Goal: Communication & Community: Ask a question

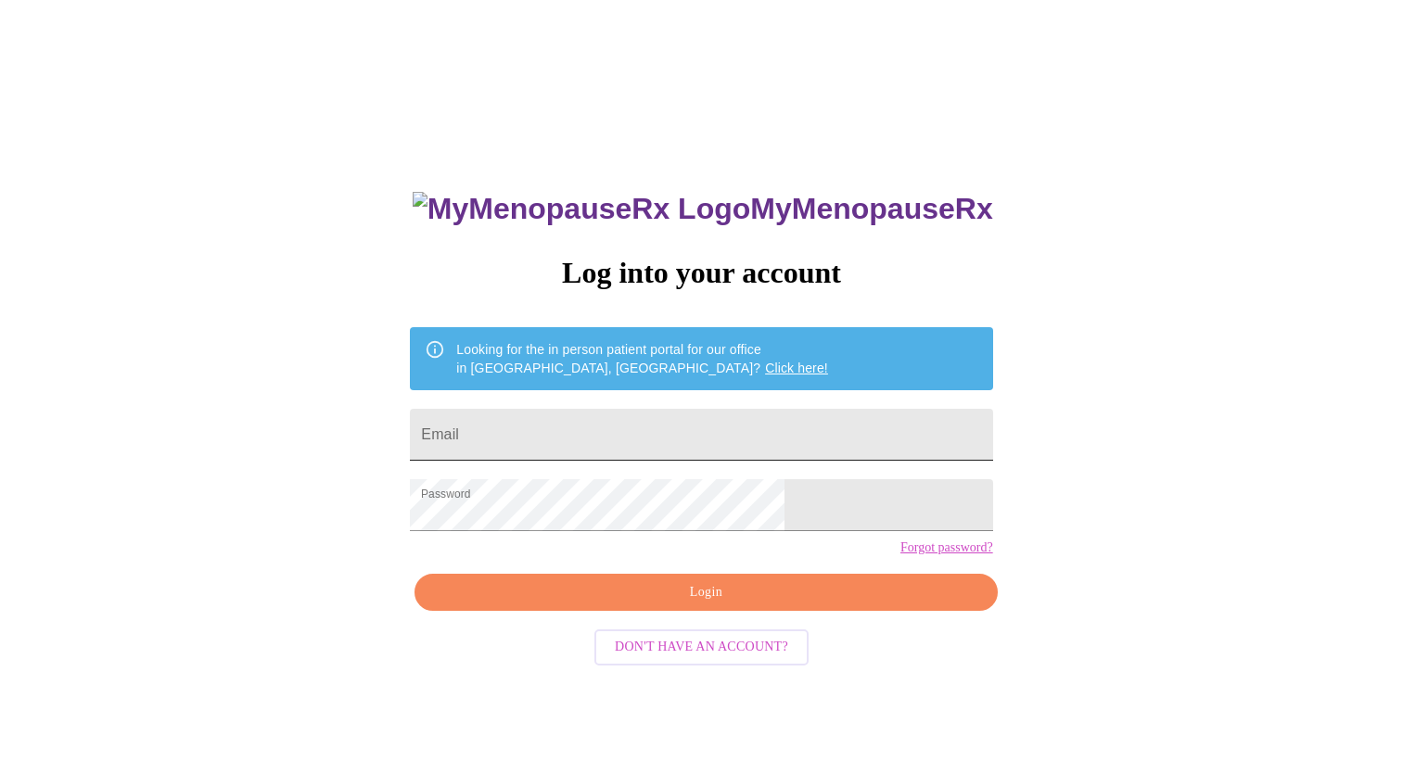
click at [617, 425] on input "Email" at bounding box center [701, 435] width 582 height 52
type input "[EMAIL_ADDRESS][DOMAIN_NAME]"
click at [744, 605] on span "Login" at bounding box center [706, 592] width 540 height 23
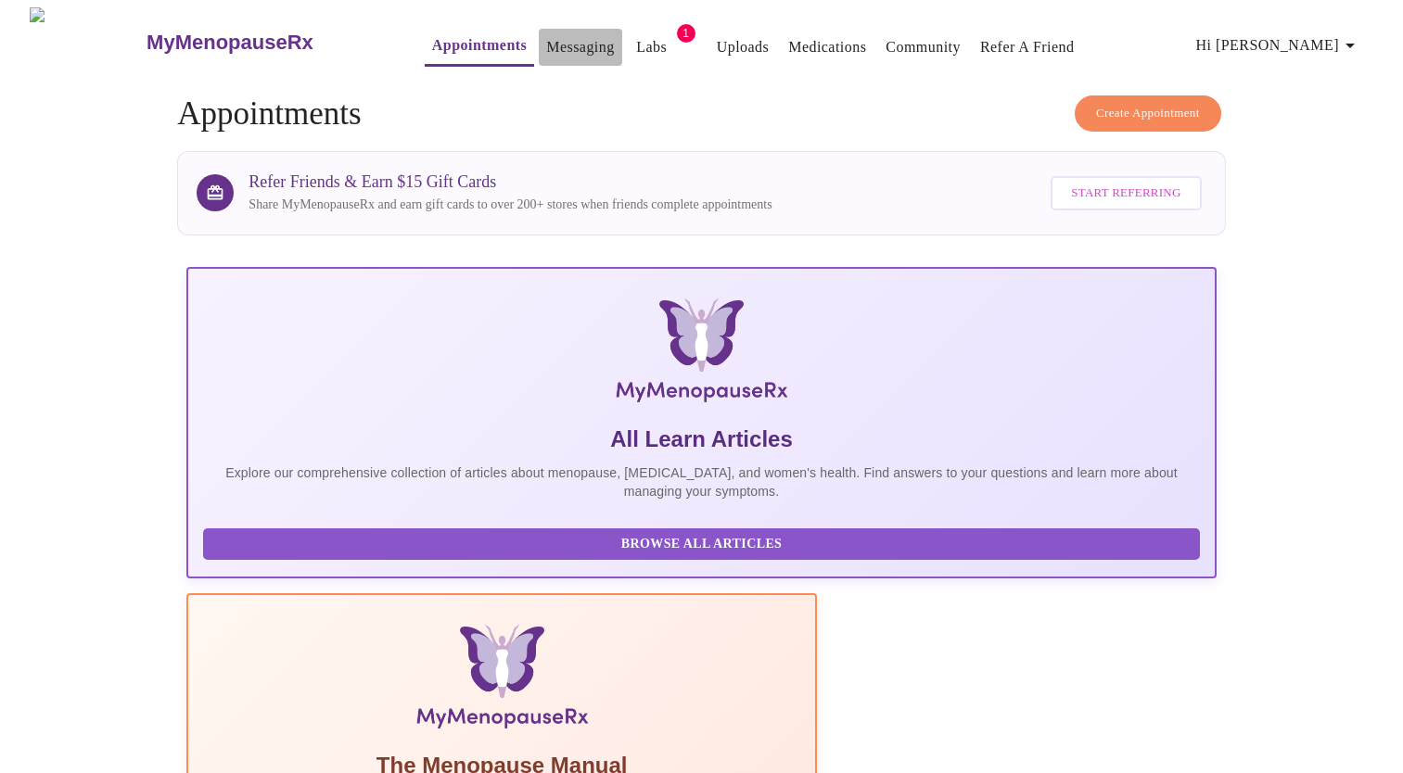
click at [546, 39] on link "Messaging" at bounding box center [580, 47] width 68 height 26
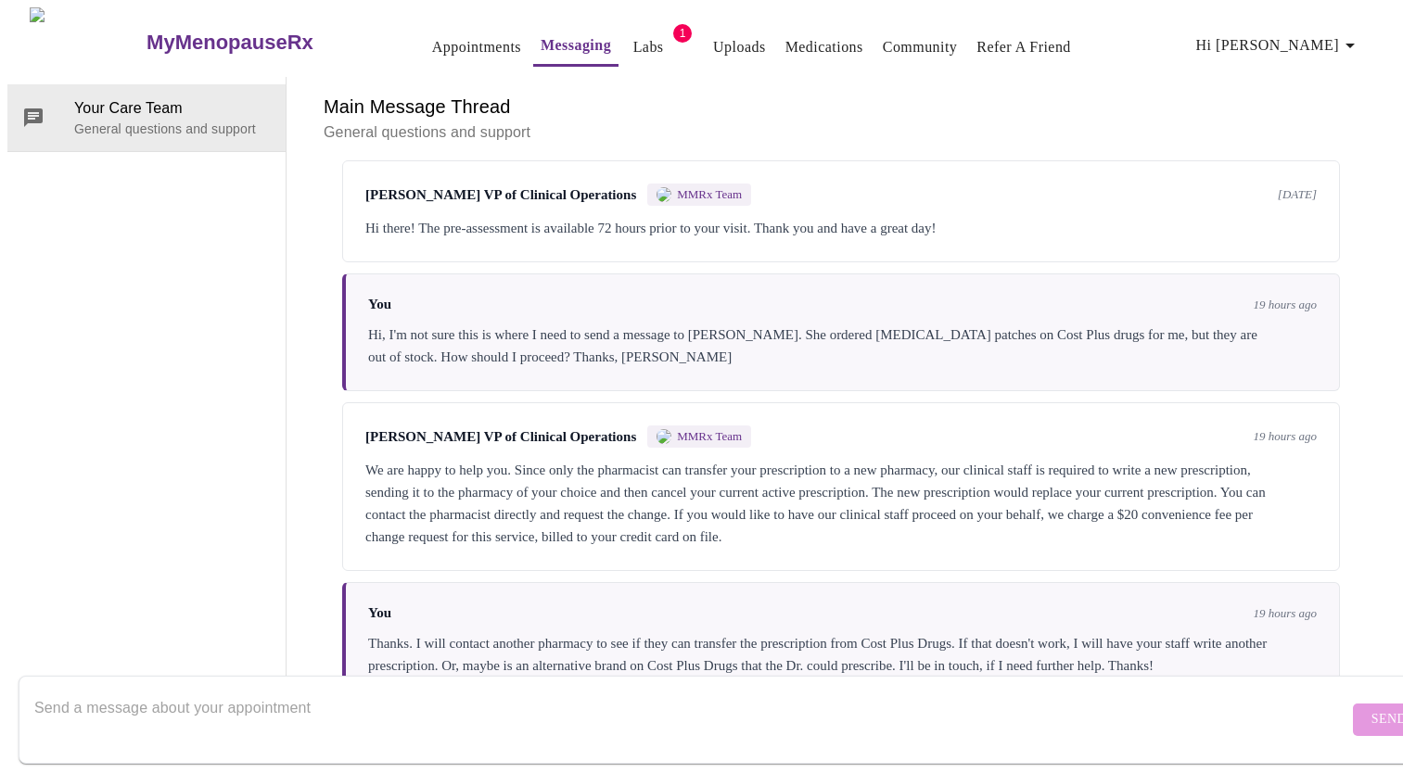
scroll to position [254, 0]
click at [409, 690] on textarea "Send a message about your appointment" at bounding box center [691, 719] width 1314 height 59
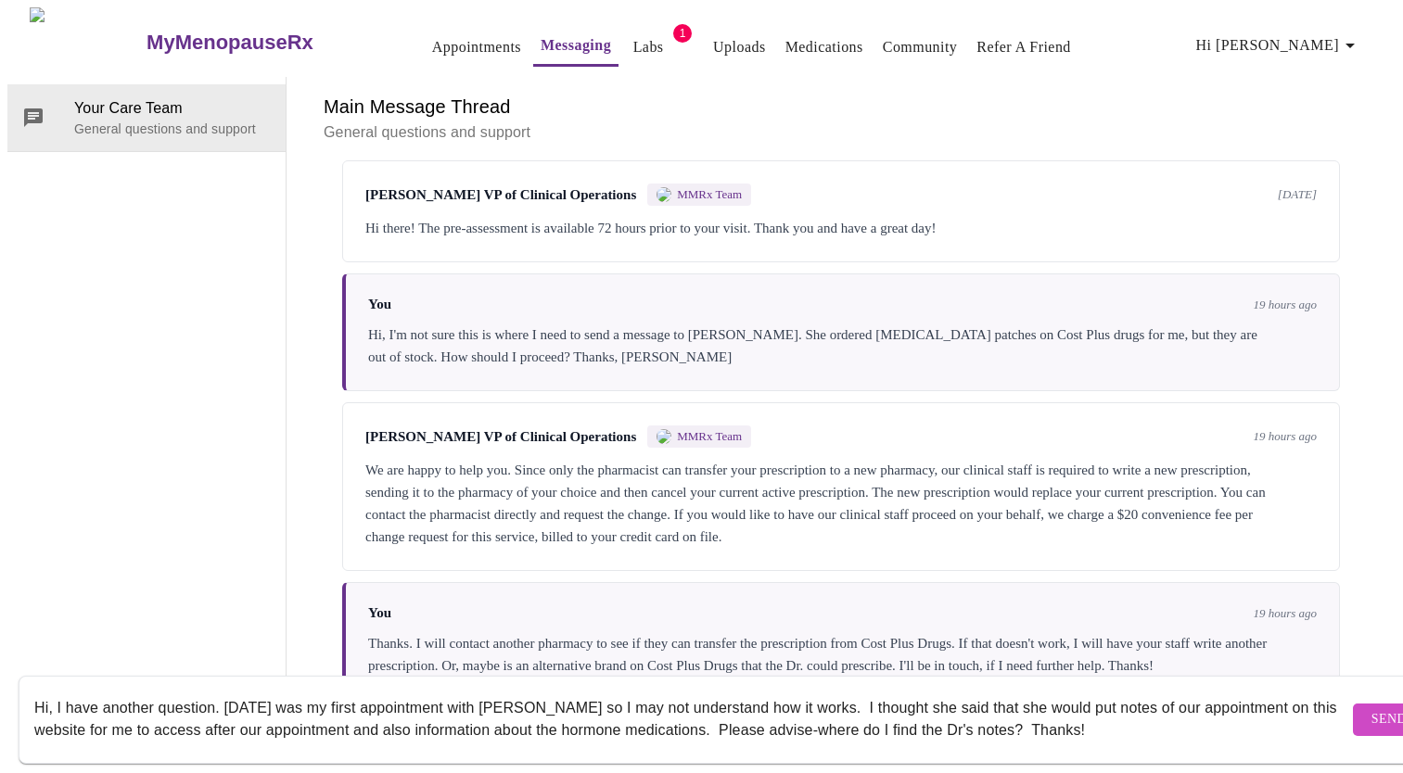
type textarea "Hi, I have another question. Yesterday was my first appointment with Dr. Krantz…"
click at [1371, 710] on span "Send" at bounding box center [1388, 719] width 35 height 23
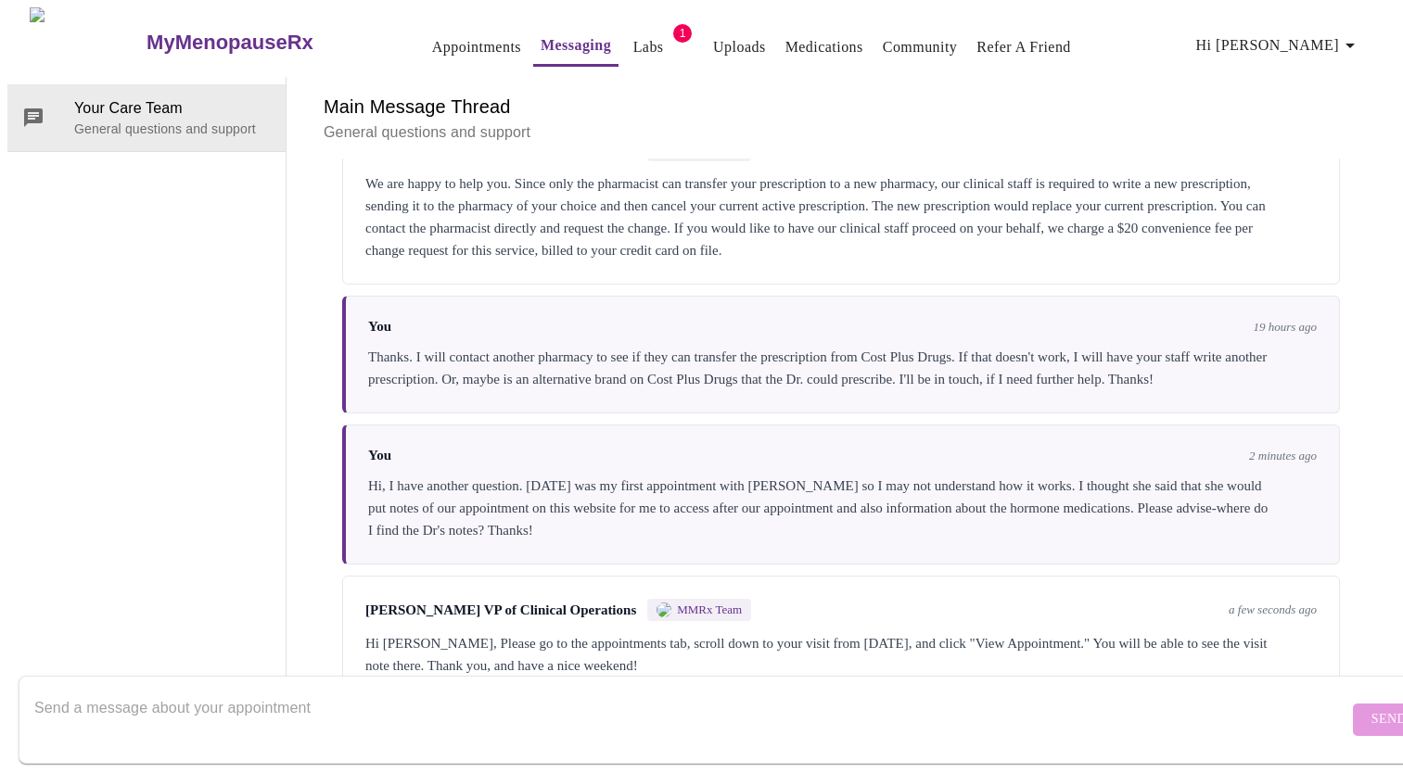
scroll to position [549, 0]
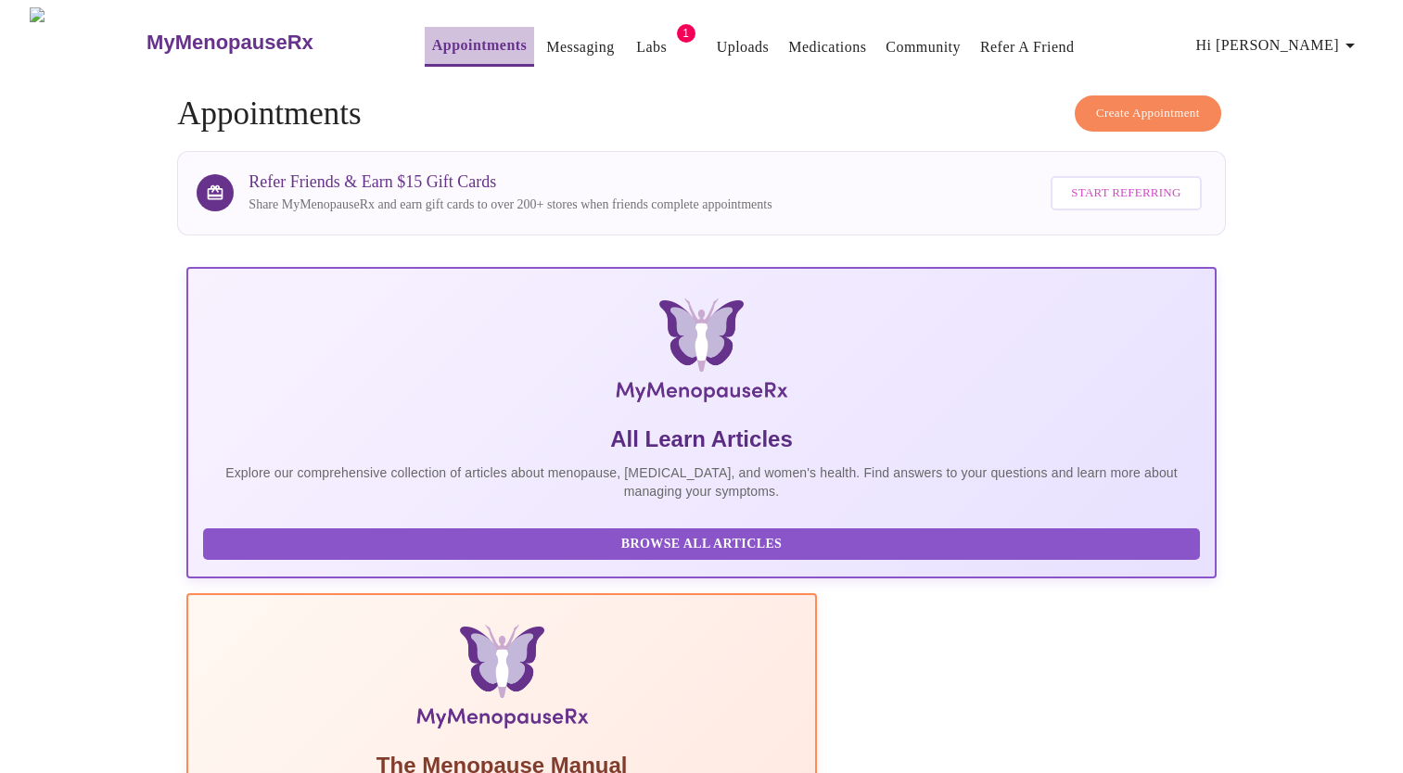
click at [436, 32] on link "Appointments" at bounding box center [479, 45] width 95 height 26
click at [435, 33] on link "Appointments" at bounding box center [479, 45] width 95 height 26
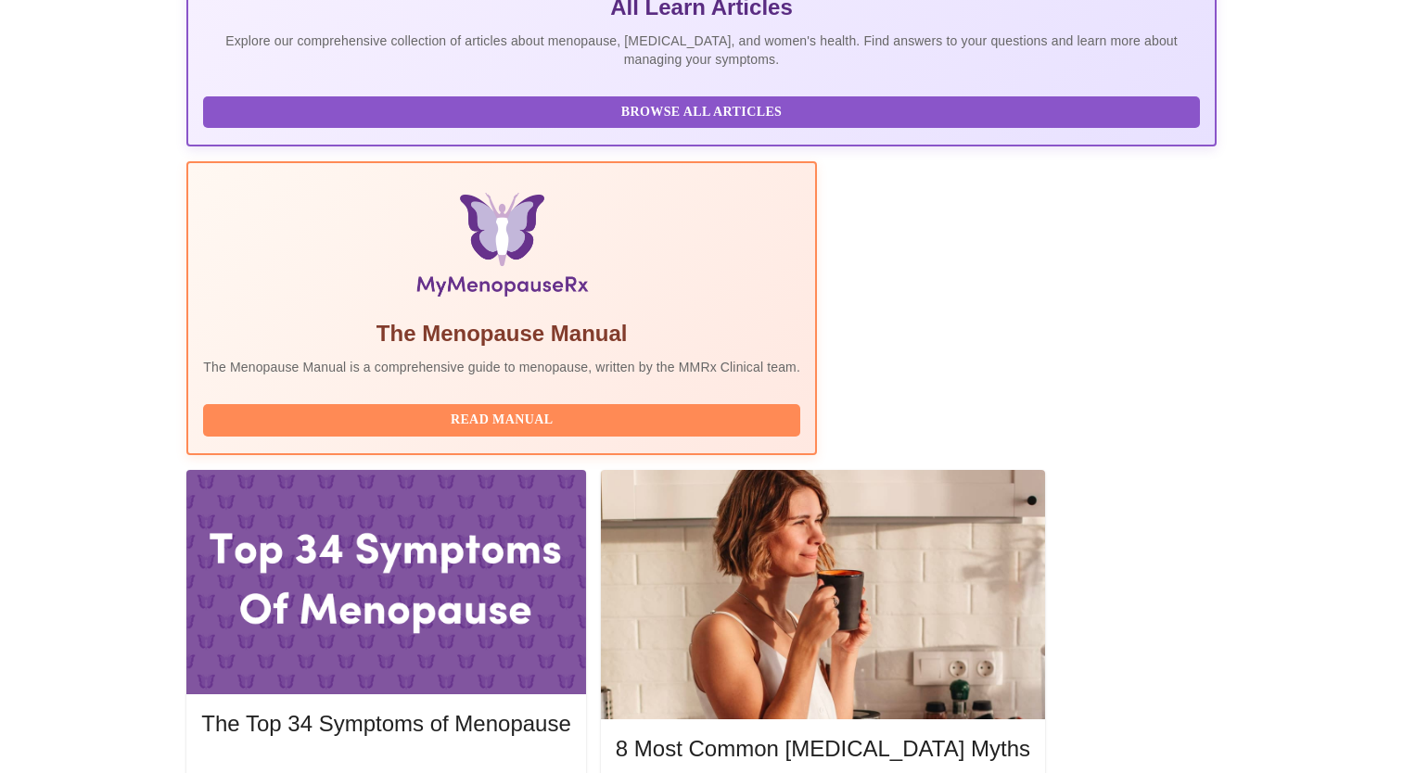
scroll to position [452, 0]
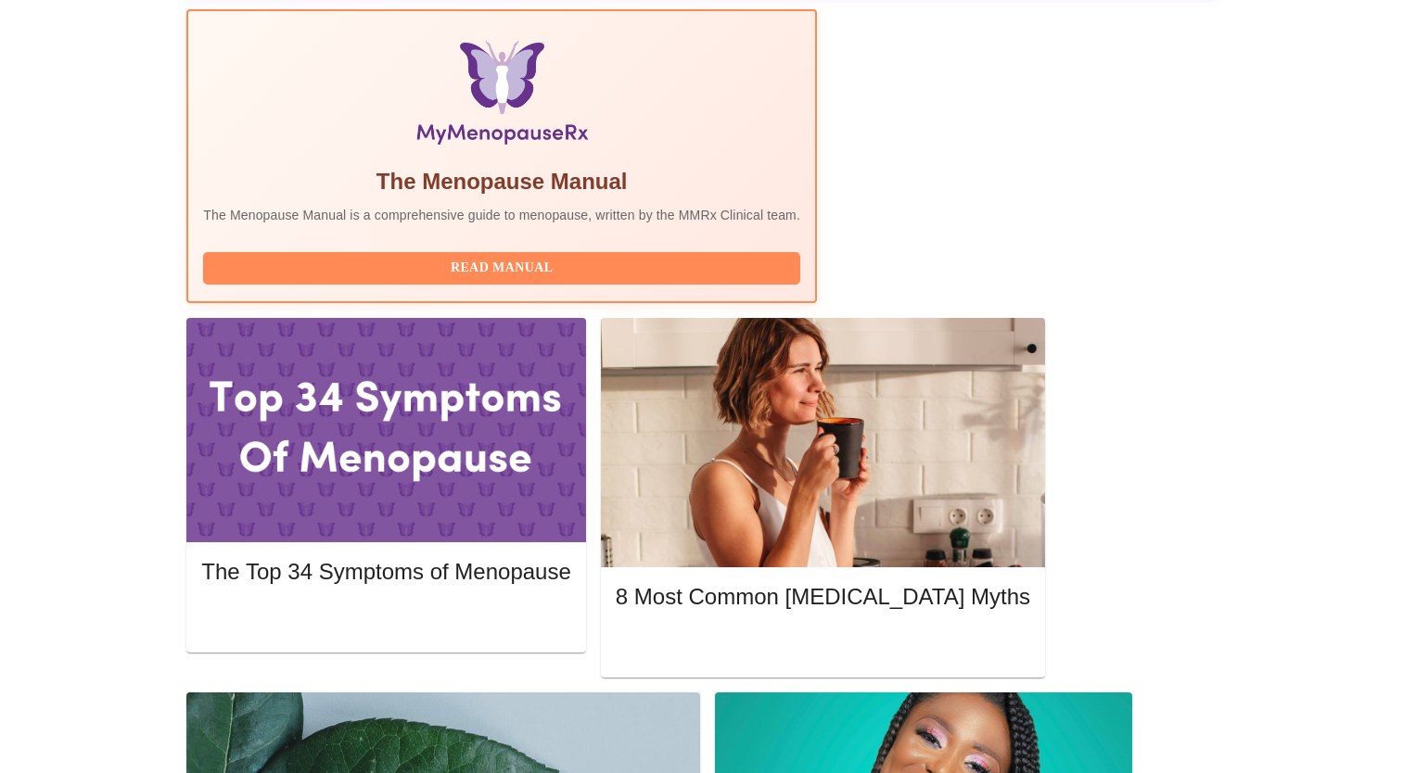
scroll to position [618, 0]
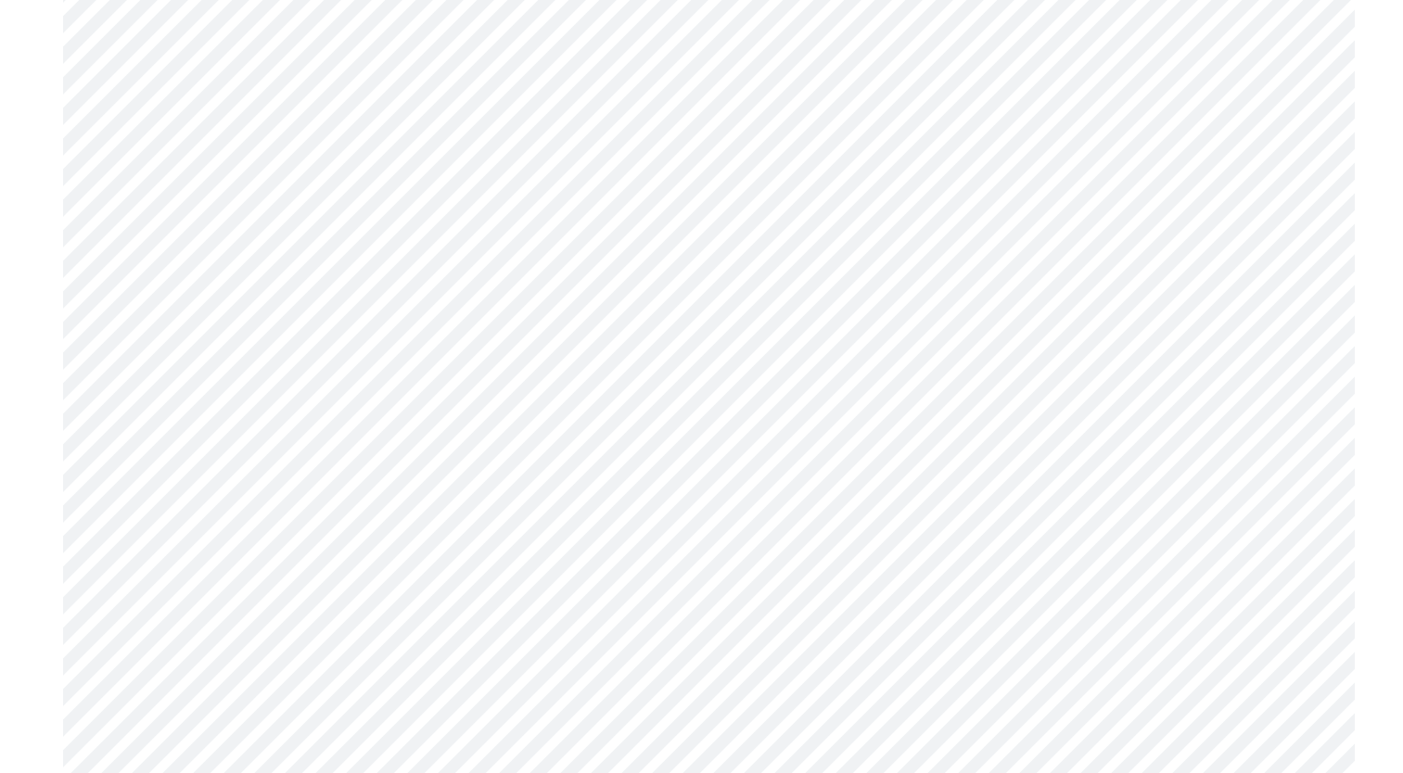
scroll to position [7974, 0]
